Goal: Consume media (video, audio)

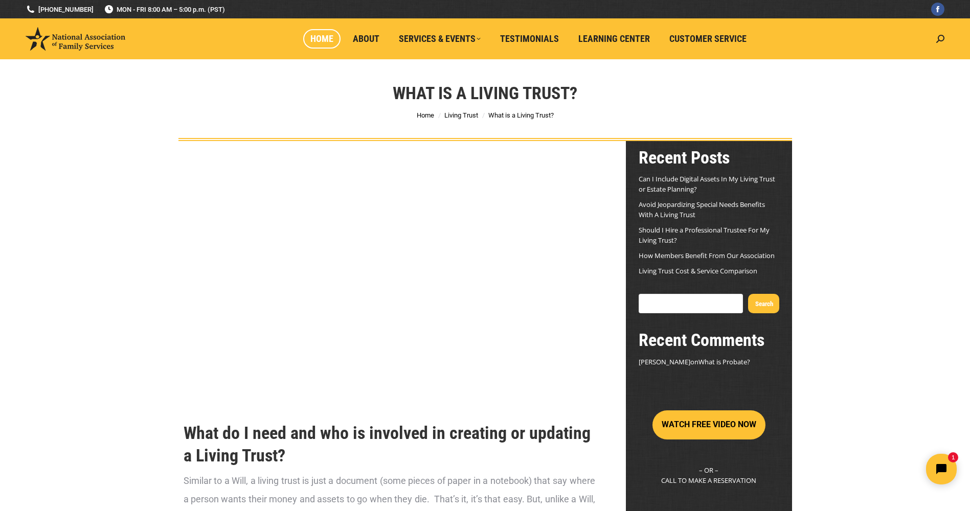
click at [326, 38] on span "Home" at bounding box center [321, 38] width 23 height 11
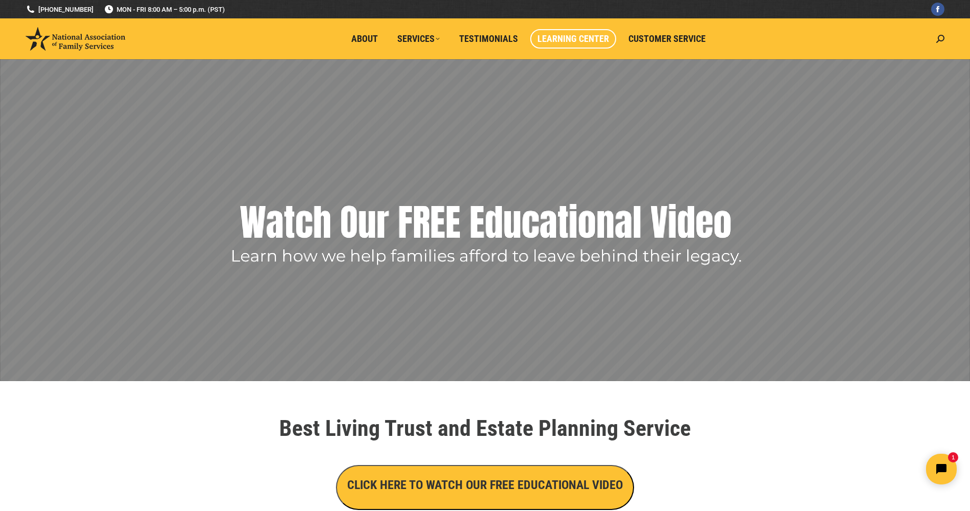
click at [574, 39] on span "Learning Center" at bounding box center [574, 38] width 72 height 11
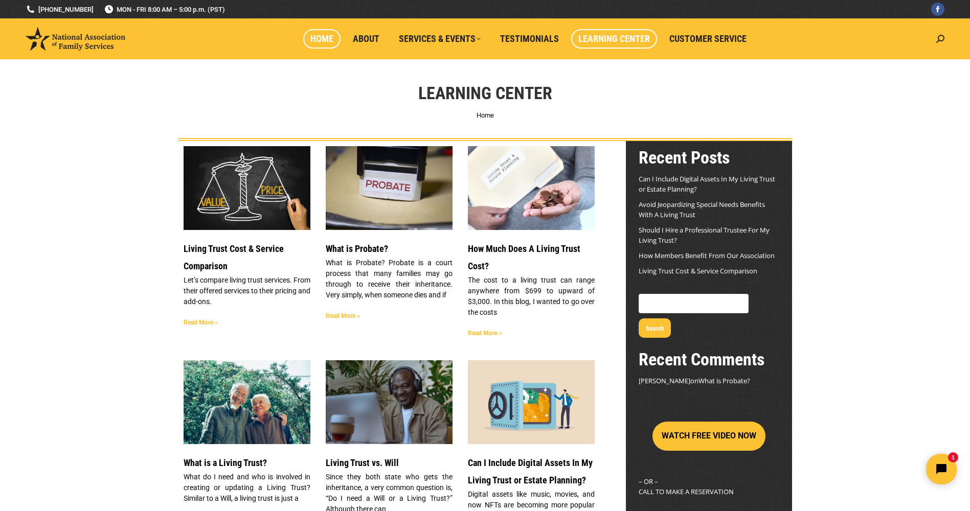
click at [325, 35] on span "Home" at bounding box center [321, 38] width 23 height 11
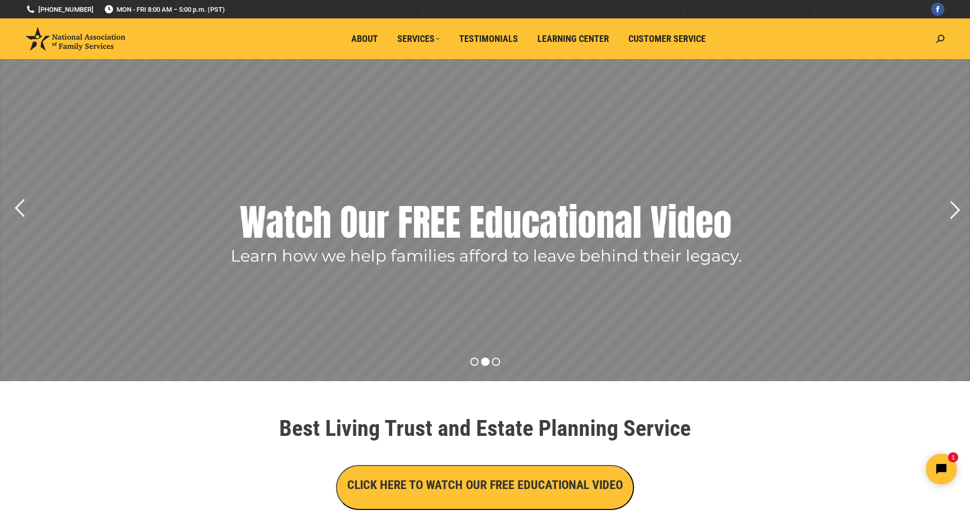
click at [503, 229] on rs-layer "Watch Our FREE Educational Video" at bounding box center [486, 222] width 492 height 51
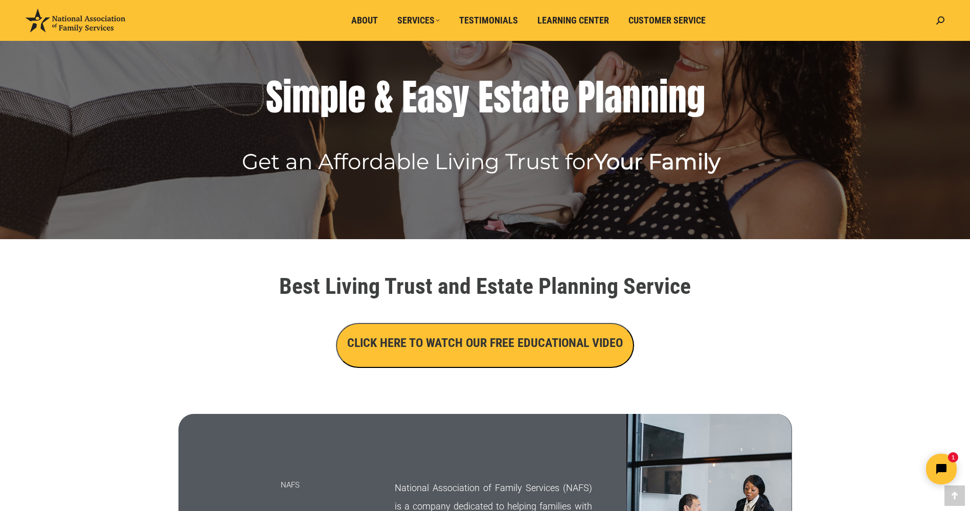
scroll to position [143, 0]
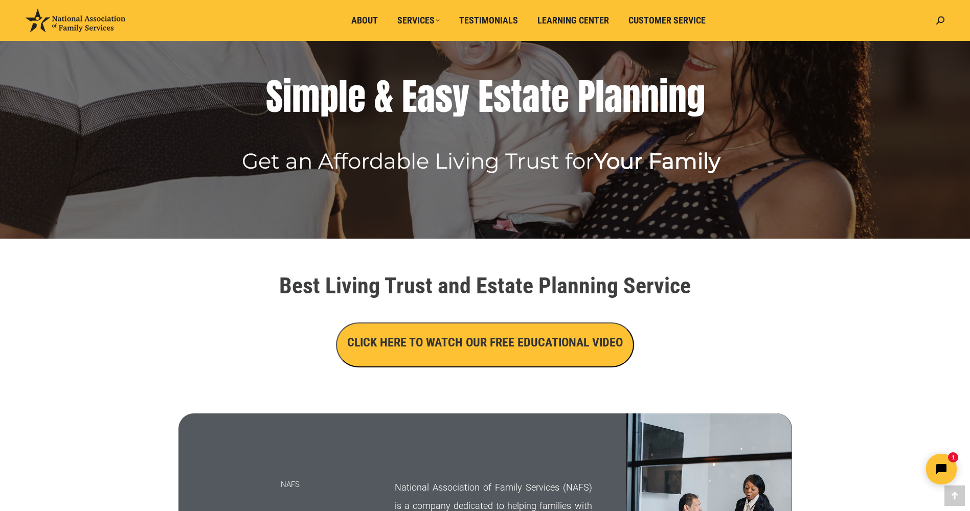
click at [502, 344] on h3 "CLICK HERE TO WATCH OUR FREE EDUCATIONAL VIDEO" at bounding box center [485, 342] width 276 height 17
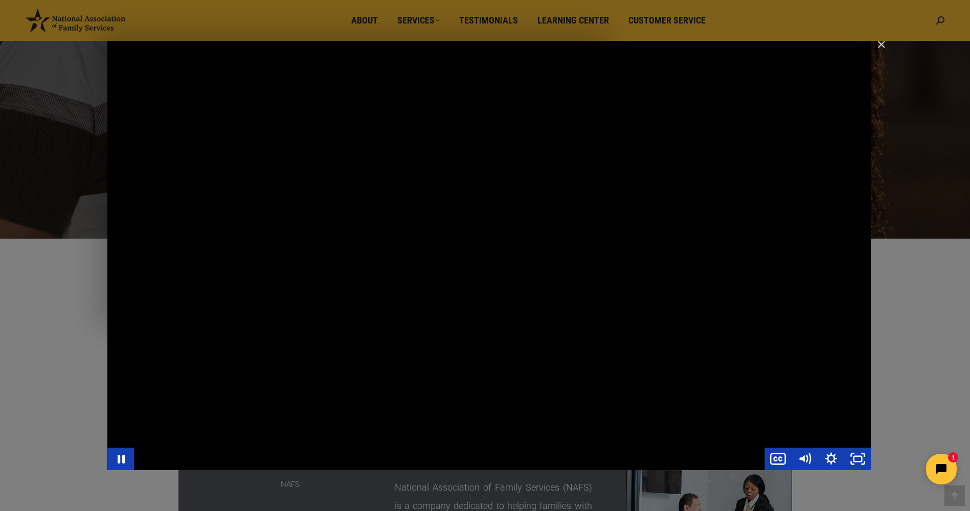
click at [162, 281] on div "Main Video - Full Webinar (Emma) Landon V1.4" at bounding box center [489, 256] width 764 height 430
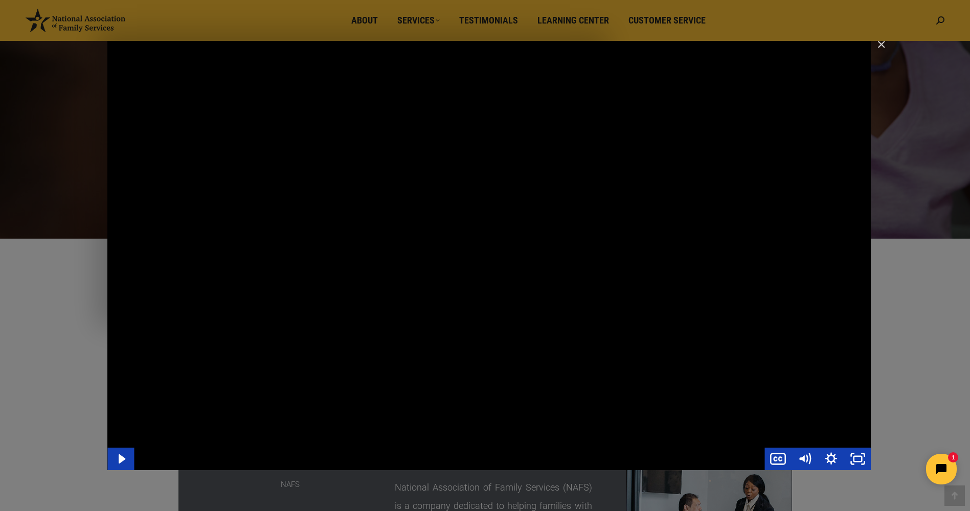
click at [143, 264] on div "Main Video - Full Webinar (Emma) Landon V1.4" at bounding box center [489, 256] width 764 height 430
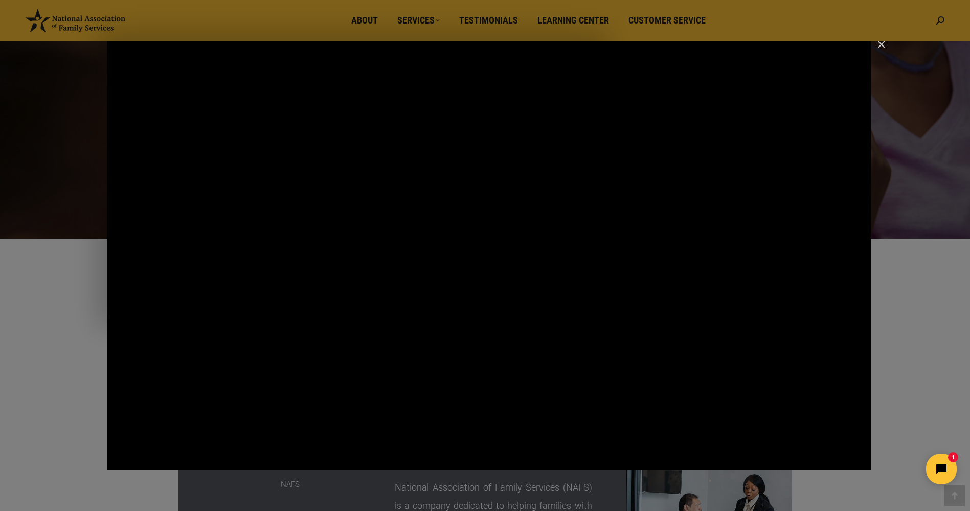
click at [143, 264] on div "Main Video - Full Webinar (Emma) Landon V1.4" at bounding box center [489, 256] width 764 height 430
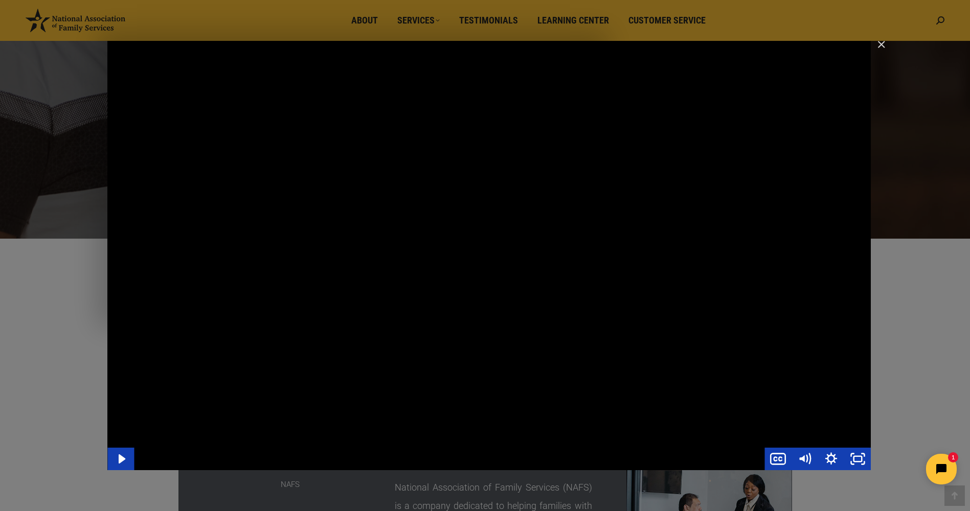
click at [171, 192] on div "Main Video - Full Webinar (Emma) Landon V1.4" at bounding box center [489, 256] width 764 height 430
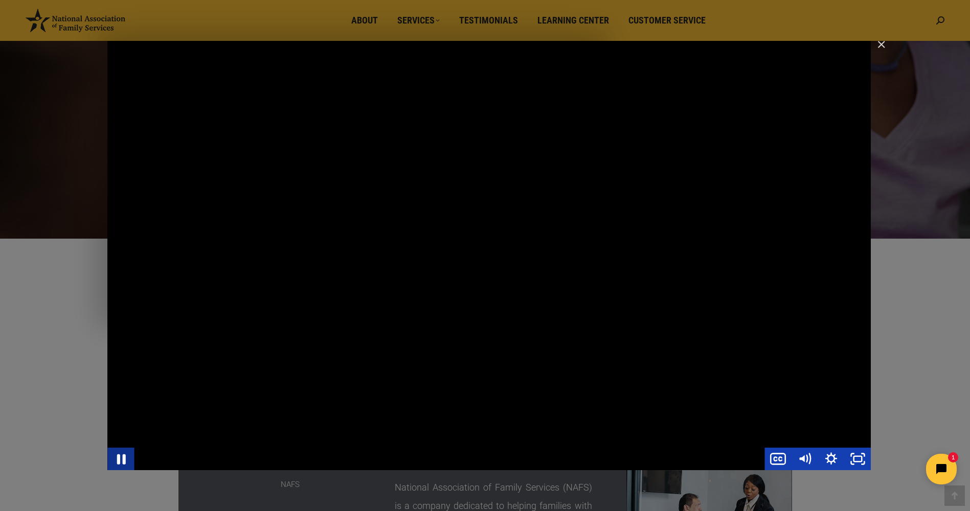
click at [119, 459] on icon "Pause" at bounding box center [121, 459] width 9 height 10
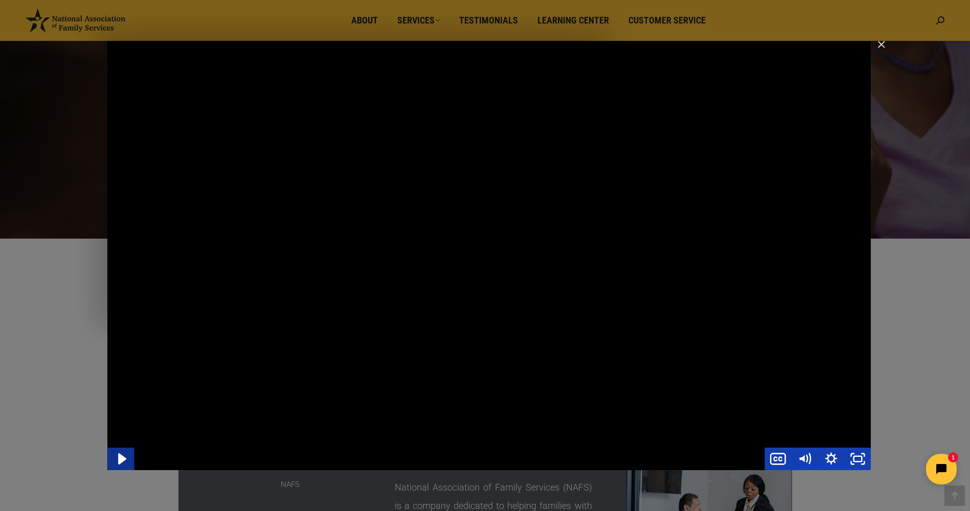
click at [119, 459] on icon "Play Video" at bounding box center [122, 459] width 8 height 11
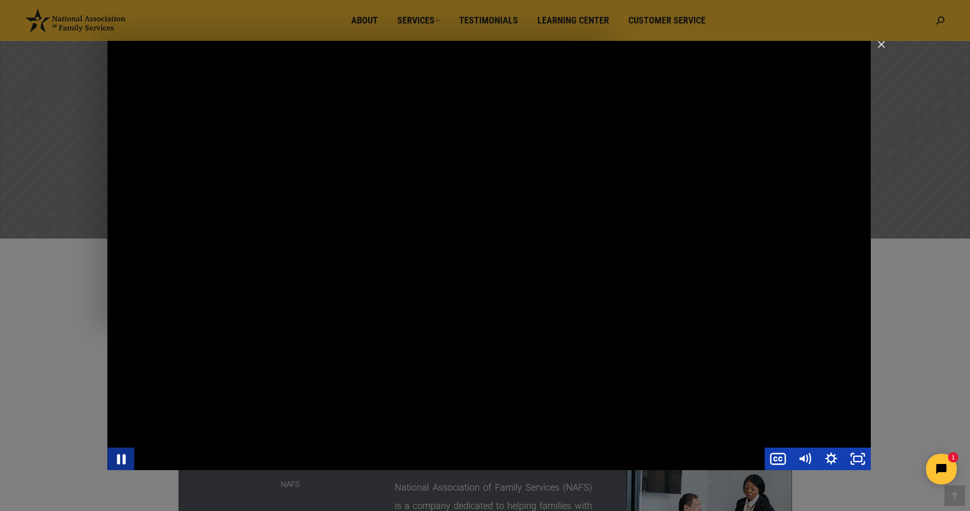
click at [119, 459] on icon "Pause" at bounding box center [121, 459] width 9 height 10
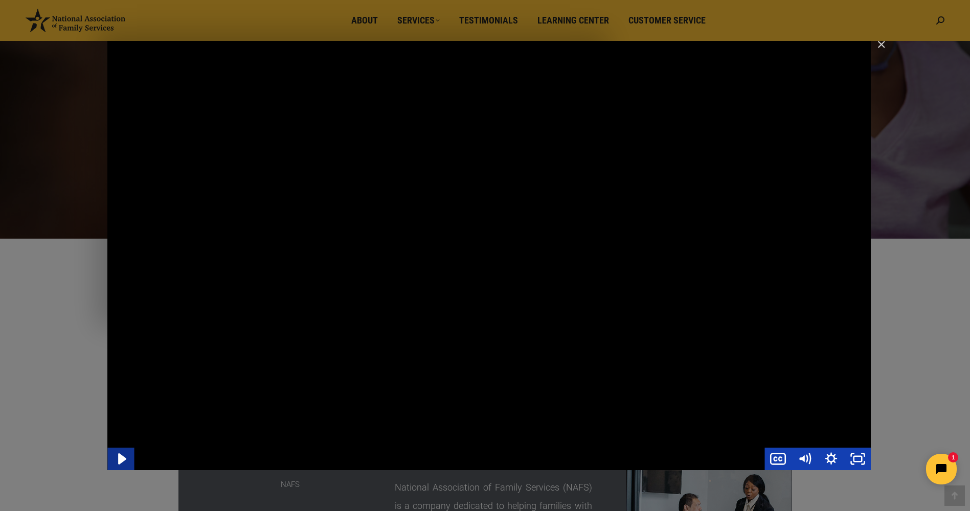
click at [119, 459] on icon "Play Video" at bounding box center [122, 459] width 8 height 11
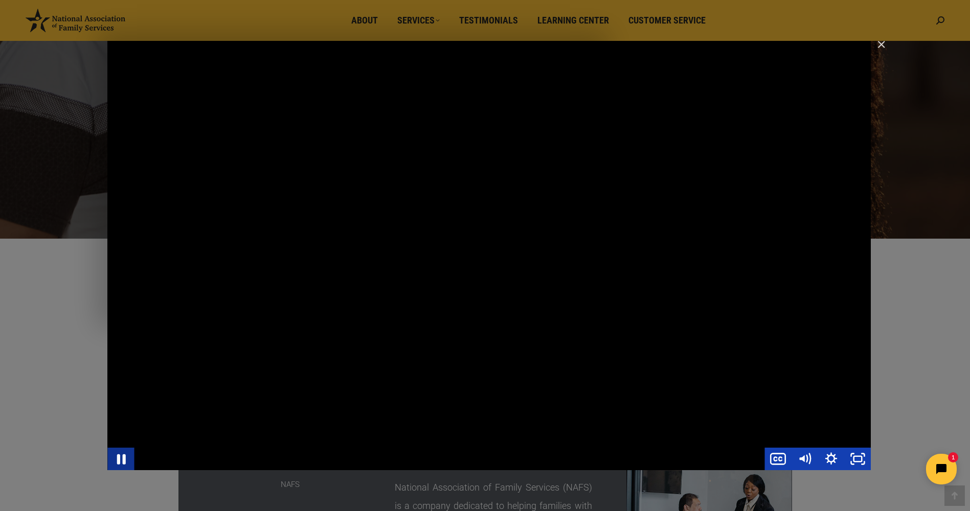
click at [120, 460] on icon "Pause" at bounding box center [121, 459] width 32 height 27
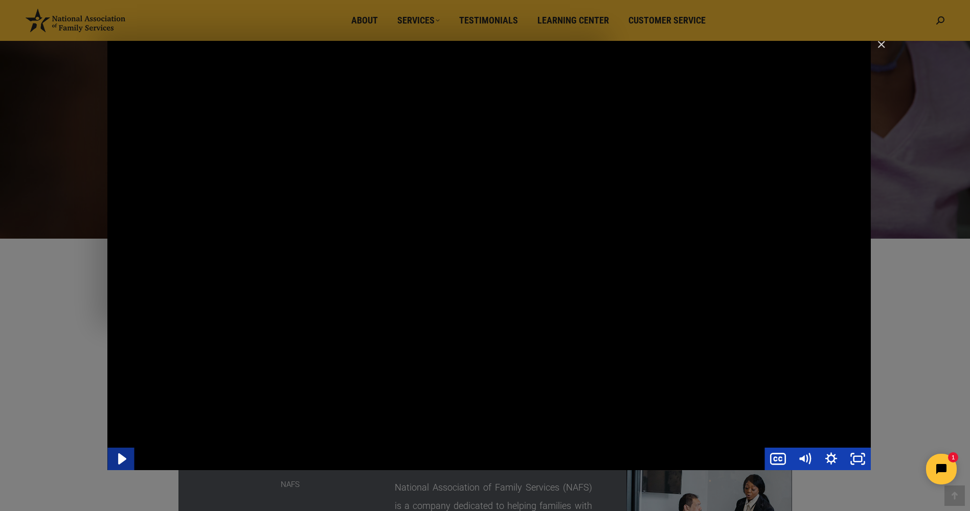
click at [120, 460] on icon "Play Video" at bounding box center [122, 459] width 8 height 11
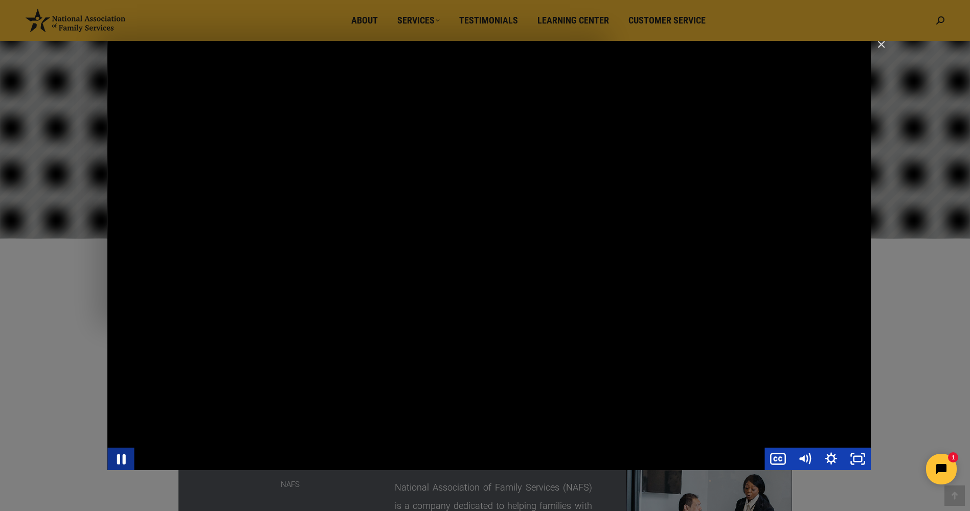
click at [120, 460] on icon "Pause" at bounding box center [121, 459] width 32 height 27
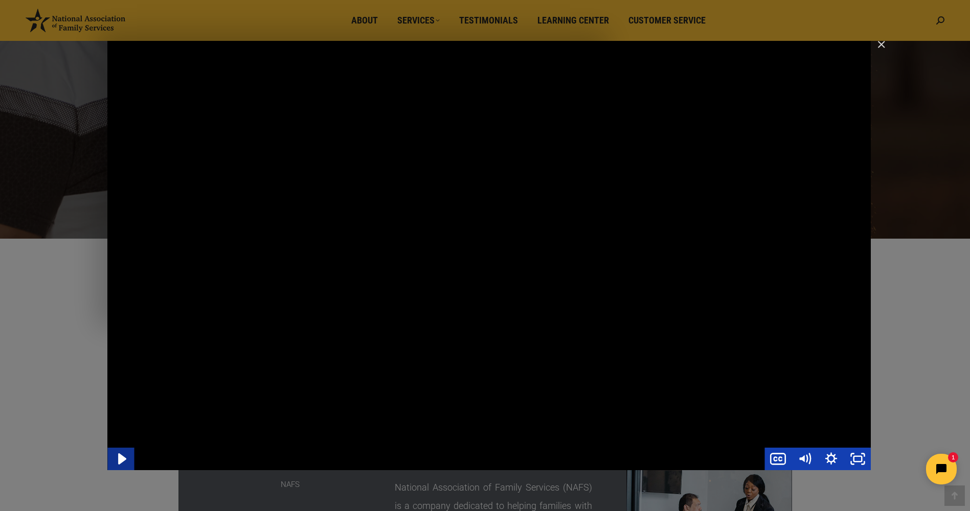
click at [120, 460] on icon "Play Video" at bounding box center [122, 459] width 8 height 11
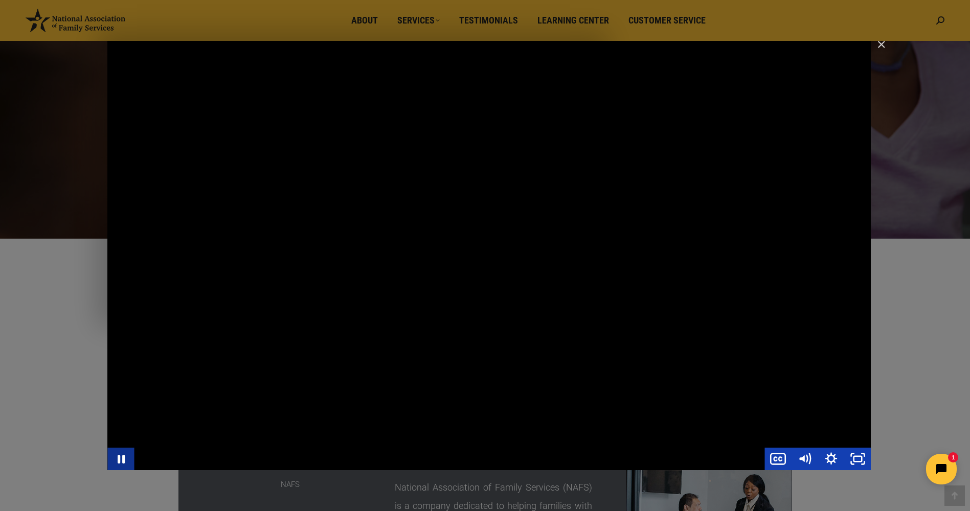
click at [122, 459] on icon "Pause" at bounding box center [120, 459] width 27 height 23
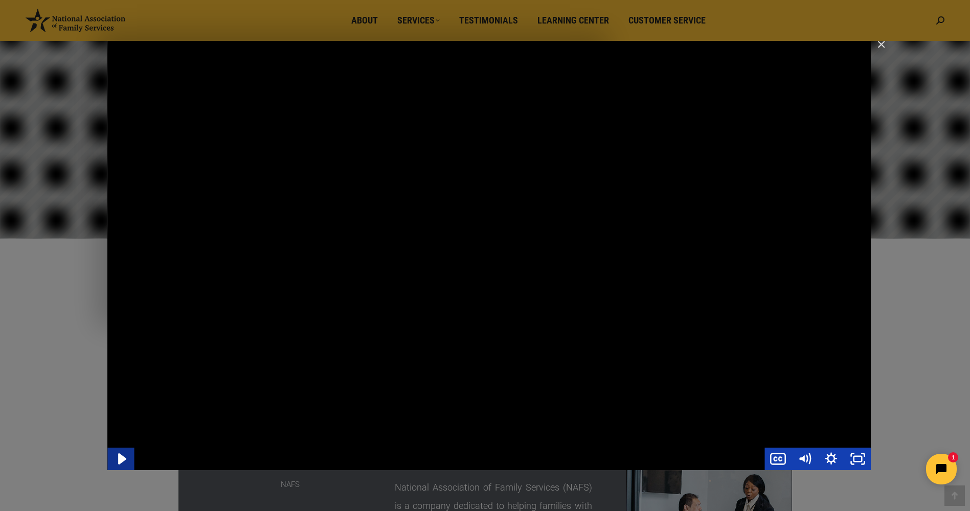
click at [122, 459] on icon "Play Video" at bounding box center [122, 459] width 8 height 11
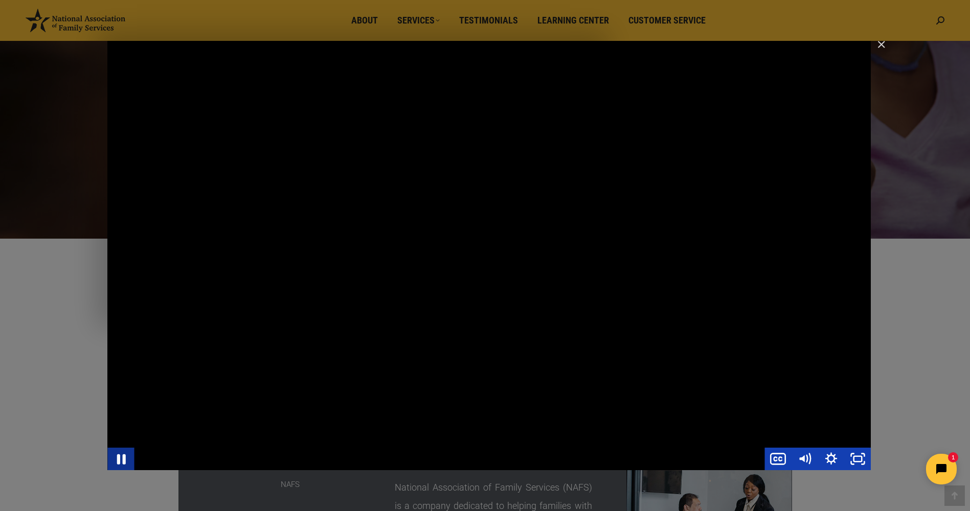
click at [122, 459] on icon "Pause" at bounding box center [121, 459] width 32 height 27
click at [122, 459] on icon "Play Video" at bounding box center [122, 459] width 8 height 11
